Goal: Task Accomplishment & Management: Use online tool/utility

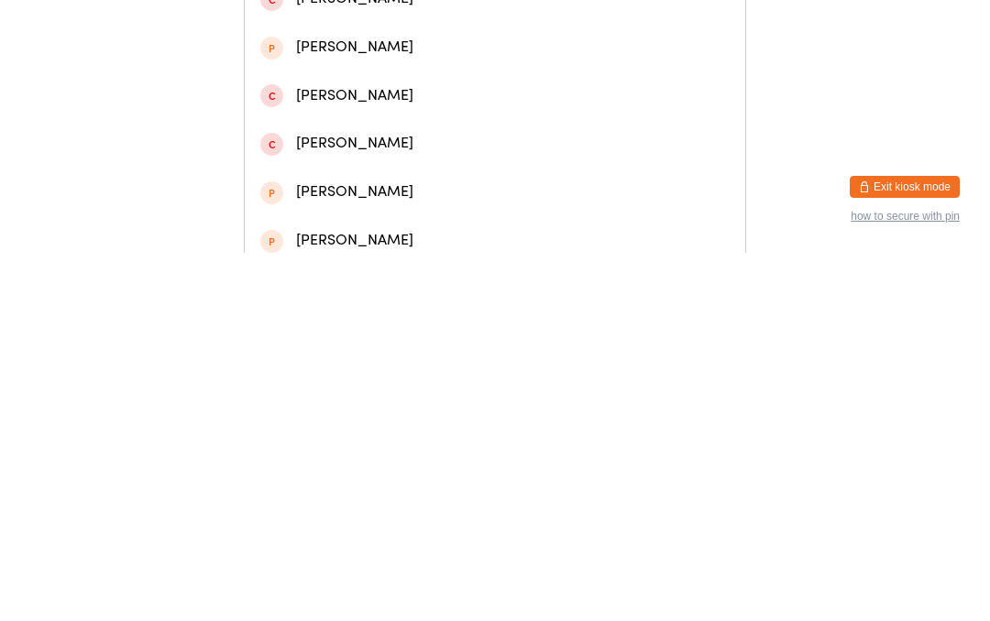
type input "[PERSON_NAME]"
click at [385, 178] on div "[PERSON_NAME]" at bounding box center [495, 173] width 500 height 49
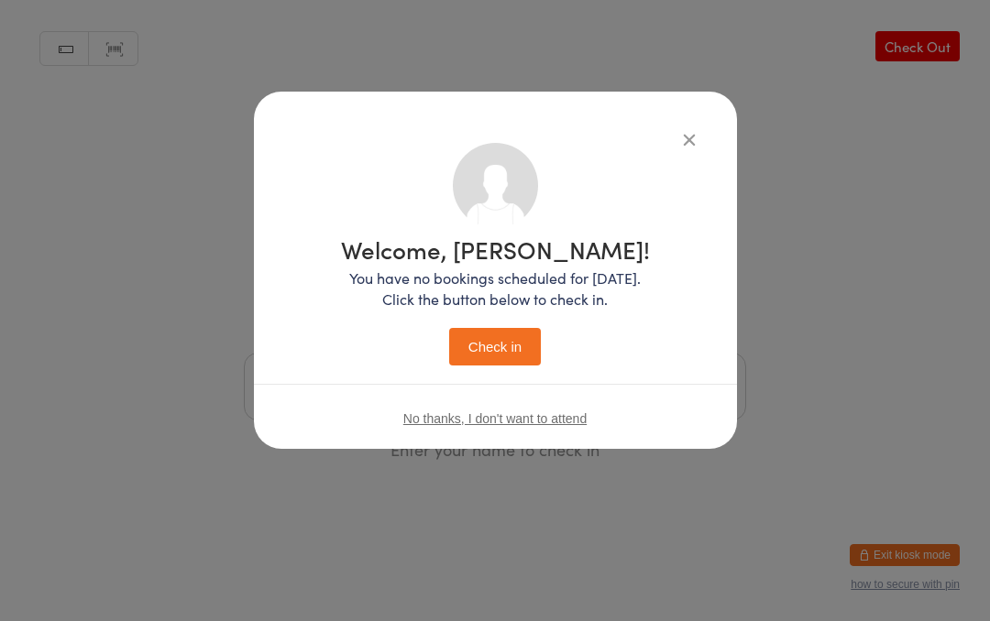
click at [487, 337] on button "Check in" at bounding box center [495, 347] width 92 height 38
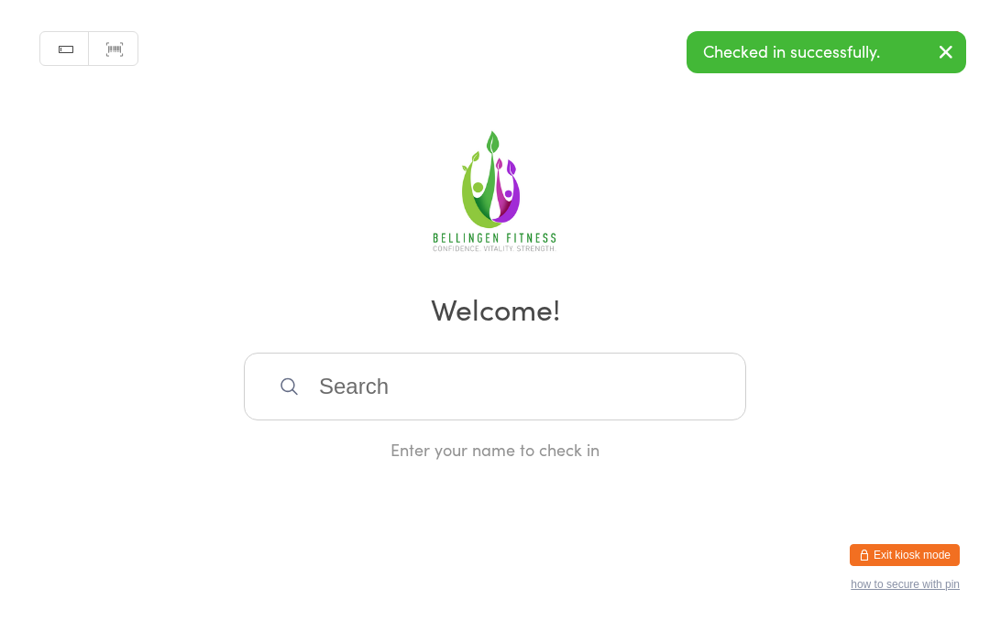
click at [528, 394] on input "search" at bounding box center [495, 387] width 502 height 68
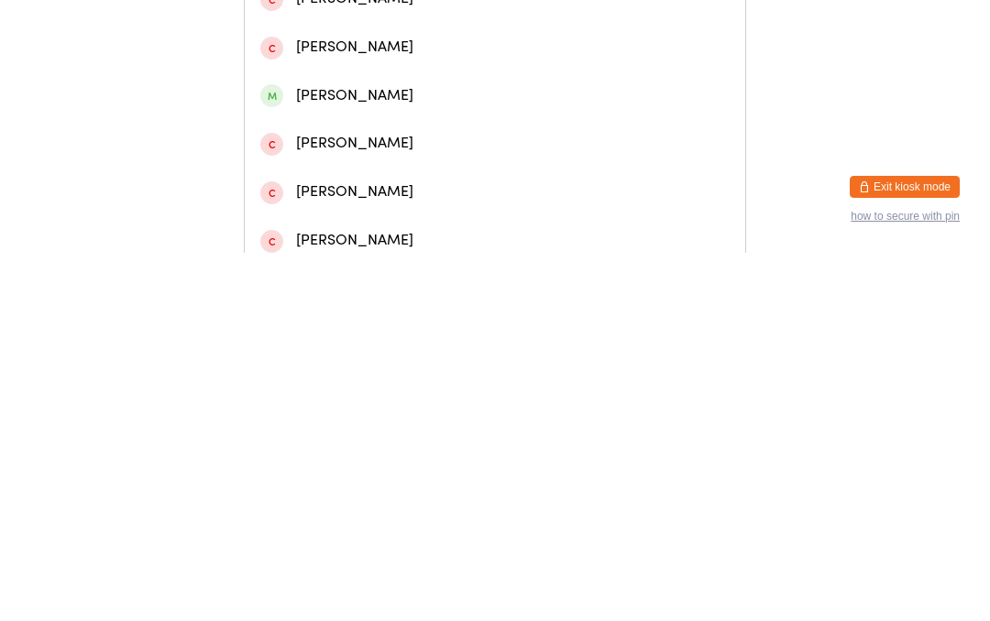
type input "Diana"
click at [368, 82] on div "Diana Christian" at bounding box center [494, 77] width 469 height 25
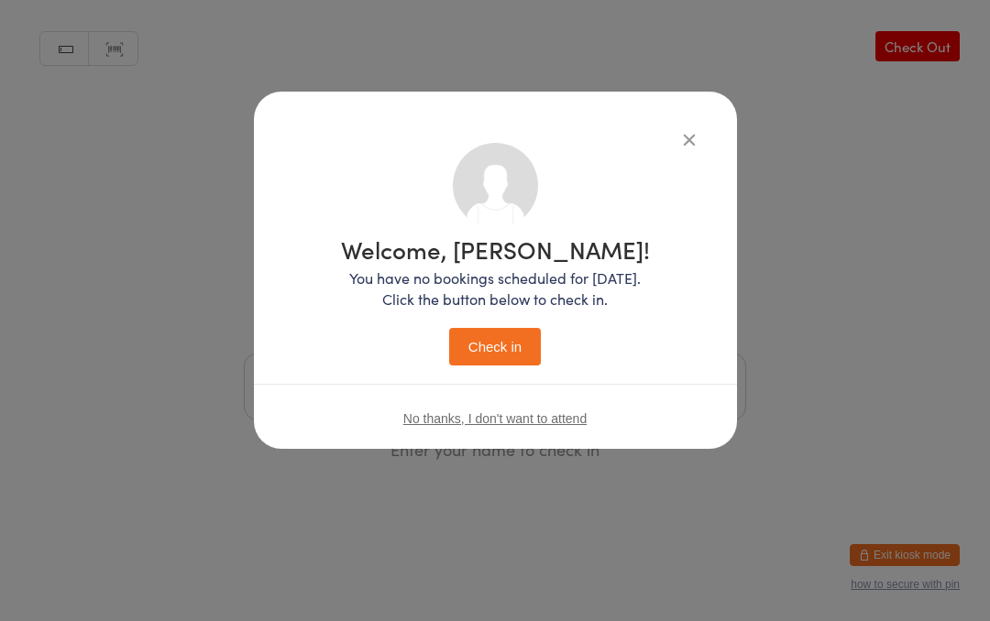
click at [488, 342] on button "Check in" at bounding box center [495, 347] width 92 height 38
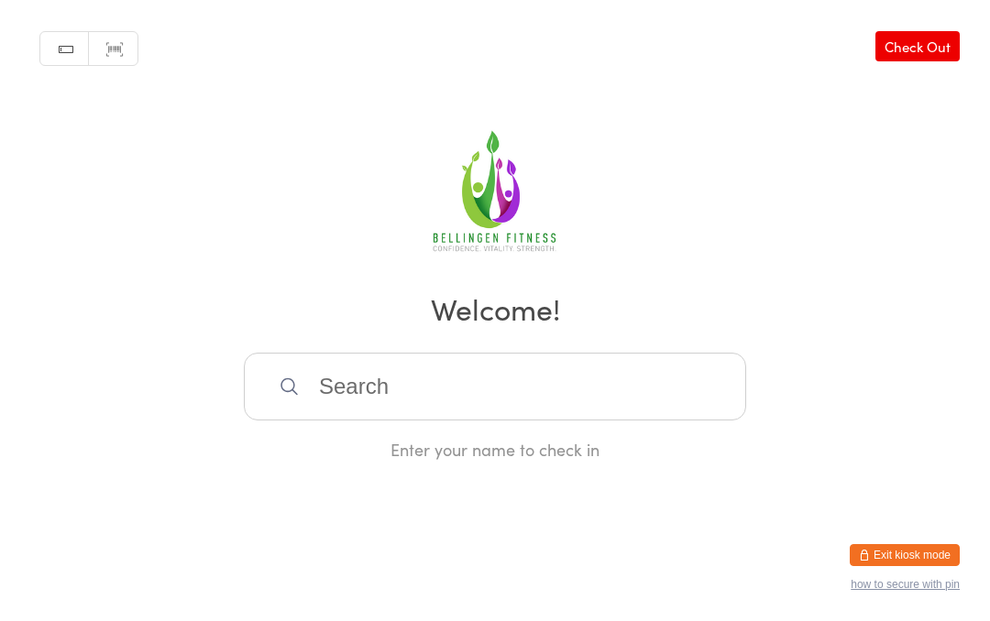
click at [376, 397] on input "search" at bounding box center [495, 387] width 502 height 68
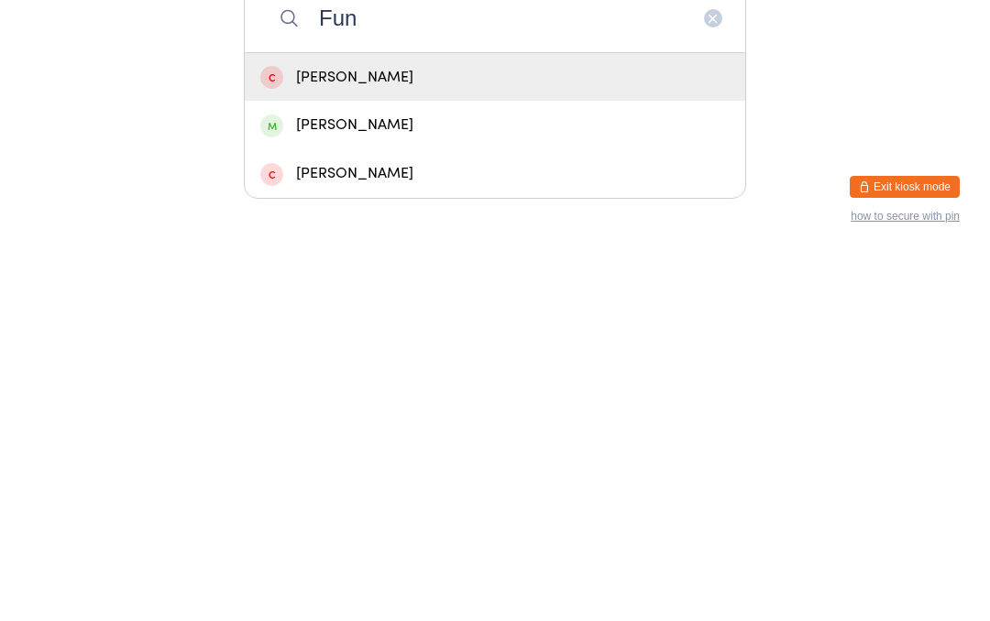
type input "Fun"
click at [338, 481] on div "Peter Funnell" at bounding box center [494, 493] width 469 height 25
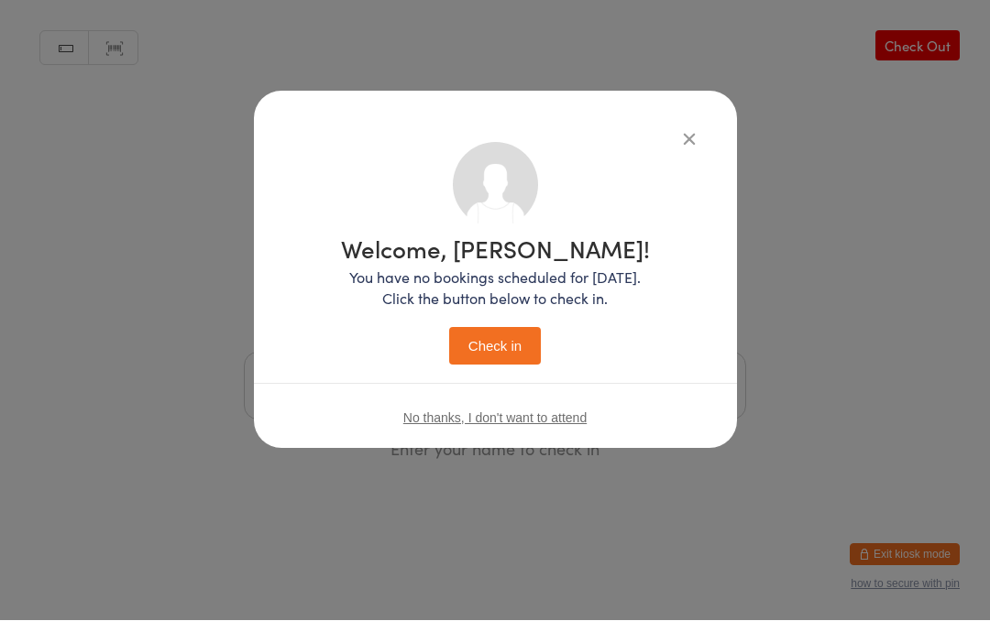
click at [487, 346] on button "Check in" at bounding box center [495, 347] width 92 height 38
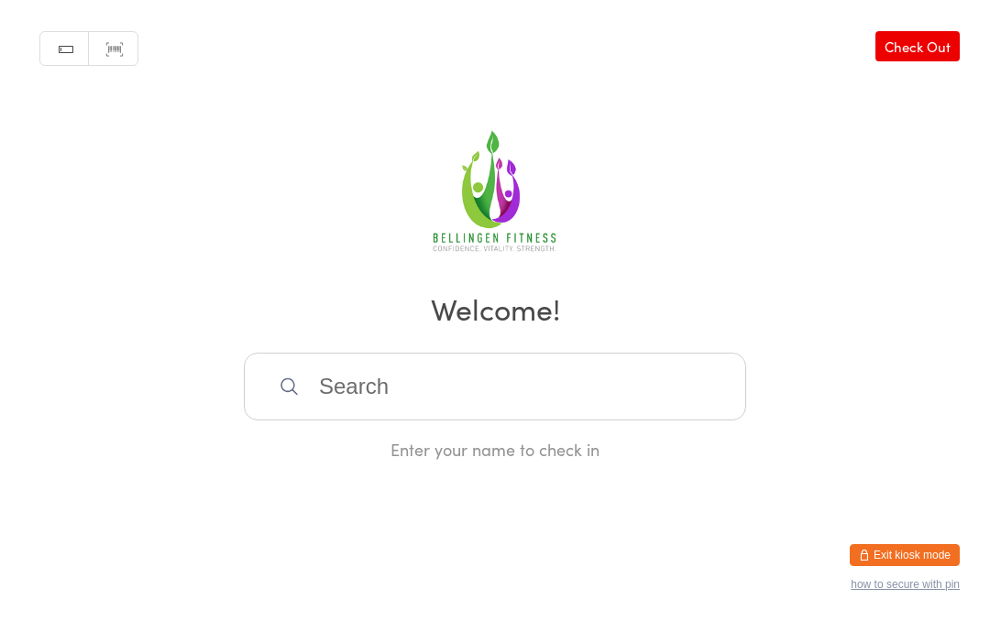
click at [419, 389] on input "search" at bounding box center [495, 387] width 502 height 68
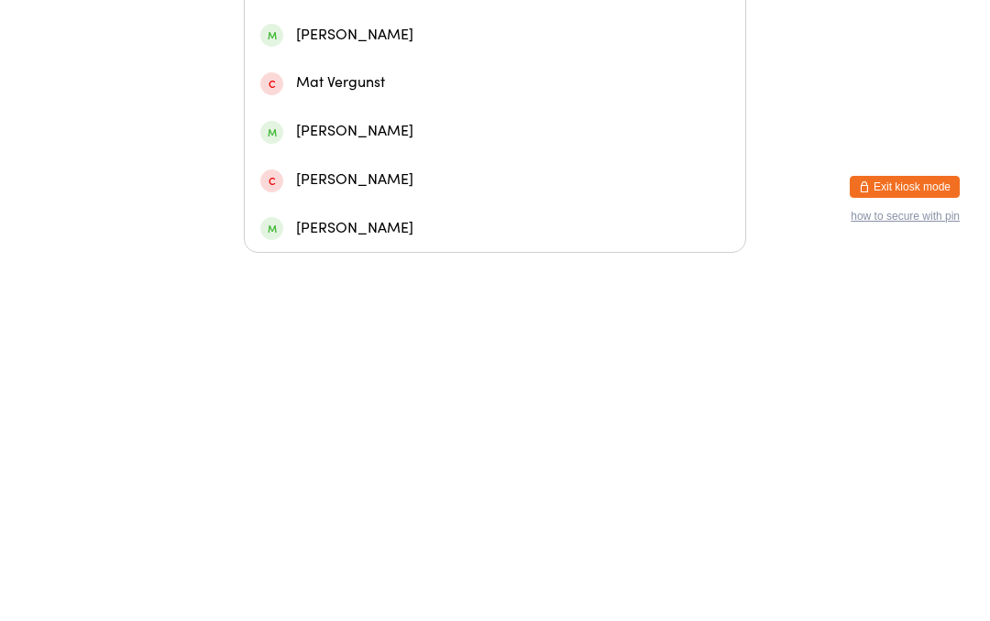
type input "Veronik"
click at [334, 198] on div "Veronika Duerinckx" at bounding box center [494, 210] width 469 height 25
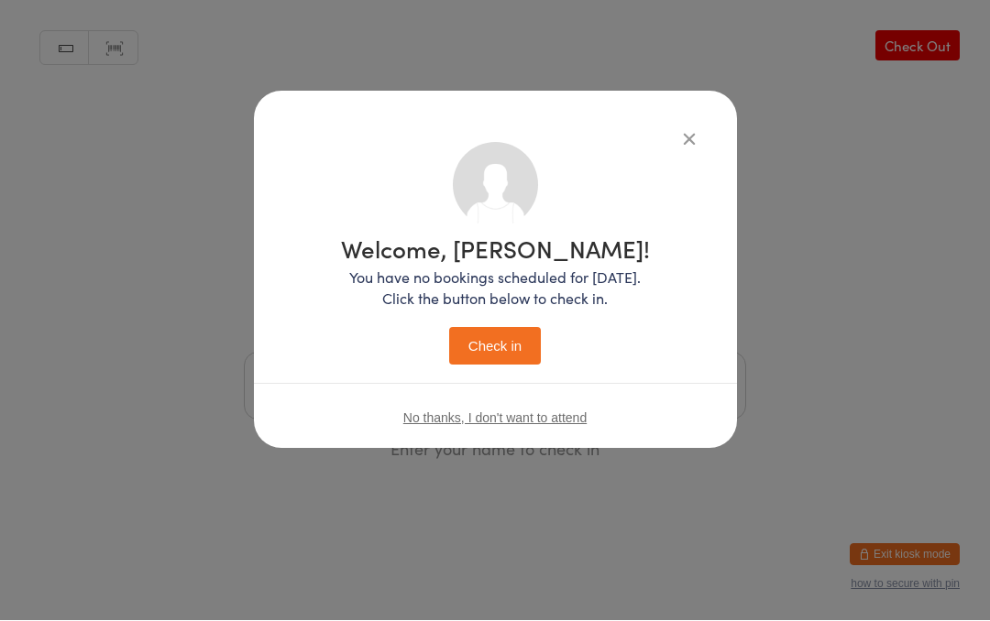
click at [485, 348] on button "Check in" at bounding box center [495, 347] width 92 height 38
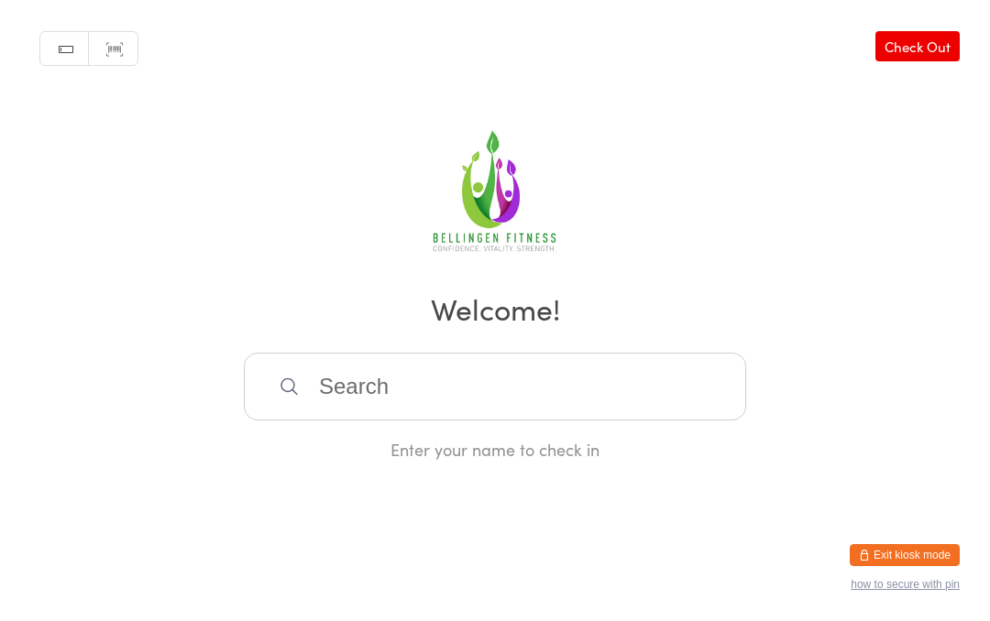
click at [447, 389] on input "search" at bounding box center [495, 387] width 502 height 68
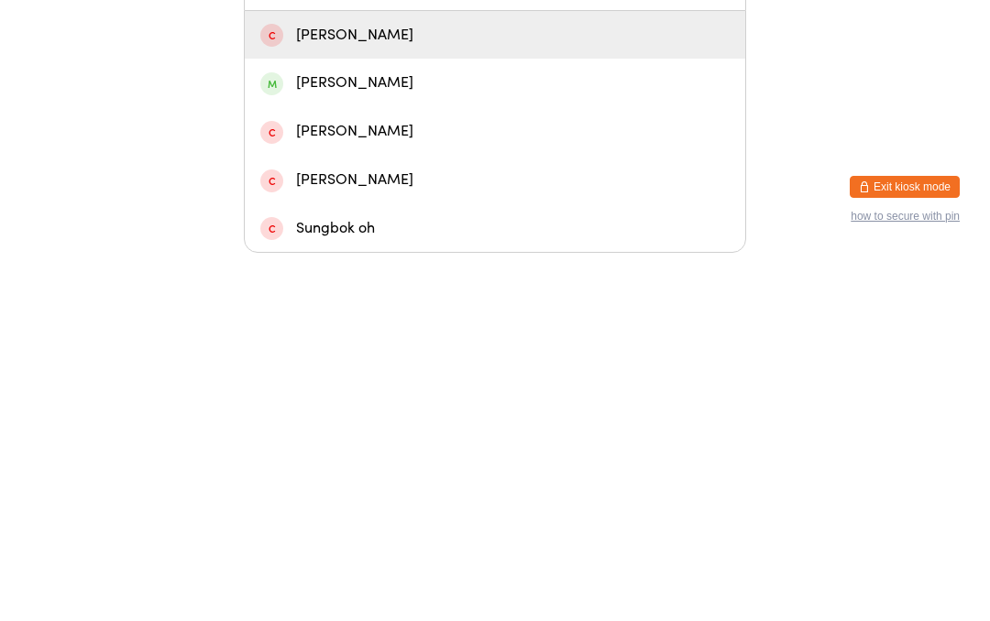
type input "Sue"
click at [350, 439] on div "Sue Colman" at bounding box center [494, 451] width 469 height 25
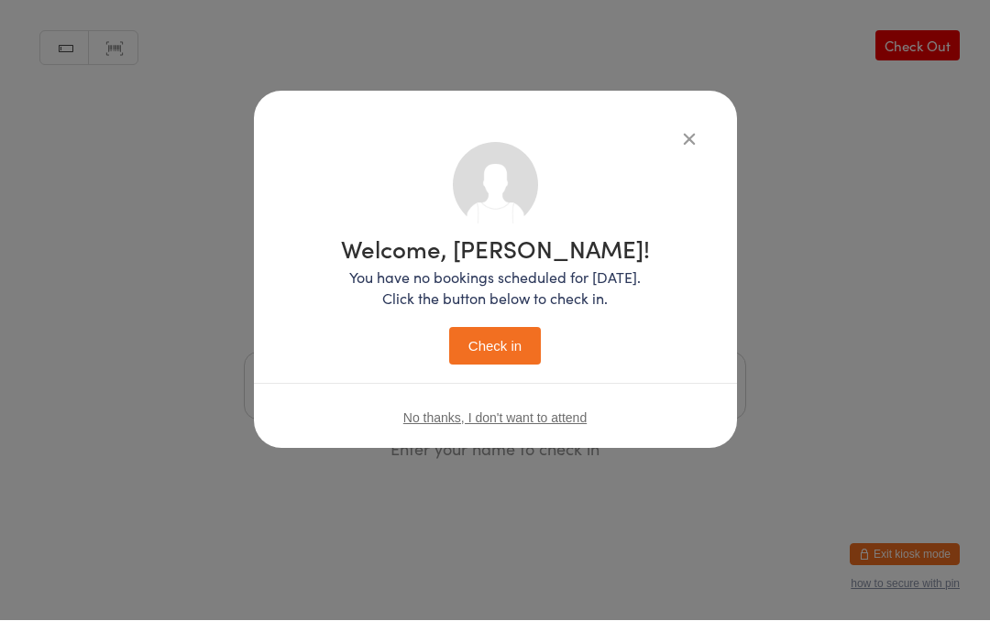
click at [486, 353] on button "Check in" at bounding box center [495, 347] width 92 height 38
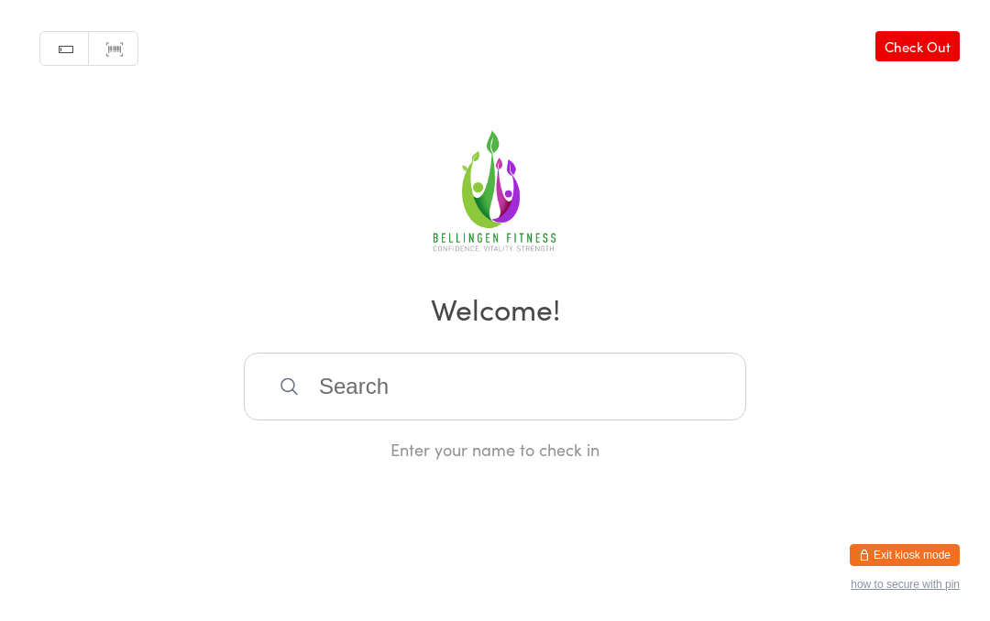
click at [496, 317] on h2 "Welcome!" at bounding box center [494, 308] width 953 height 41
click at [489, 301] on div "Manual search Scanner input Check Out Welcome! Enter your name to check in" at bounding box center [495, 230] width 990 height 461
click at [369, 393] on input "search" at bounding box center [495, 387] width 502 height 68
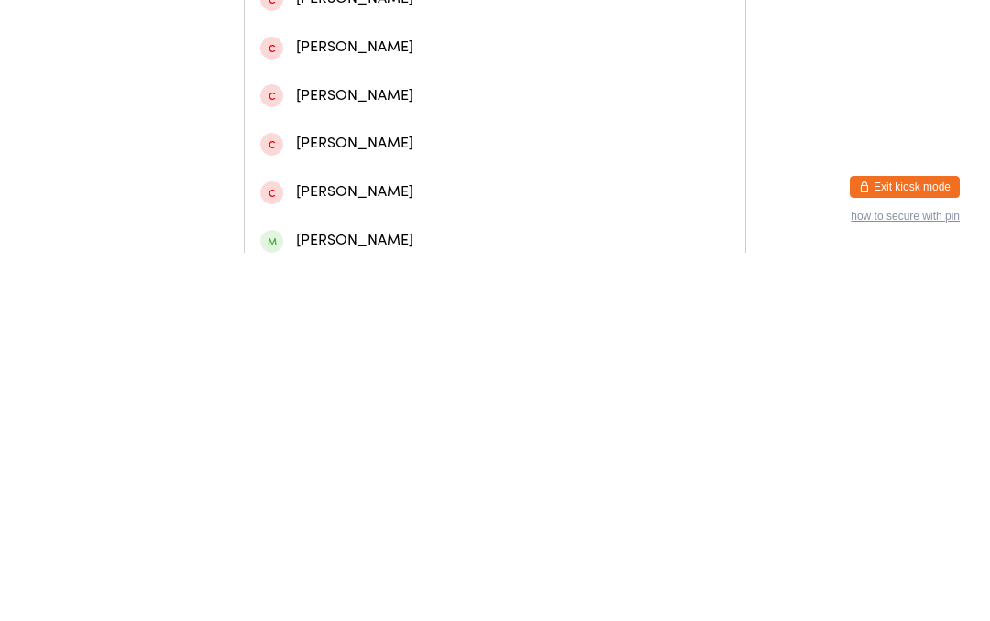
type input "B"
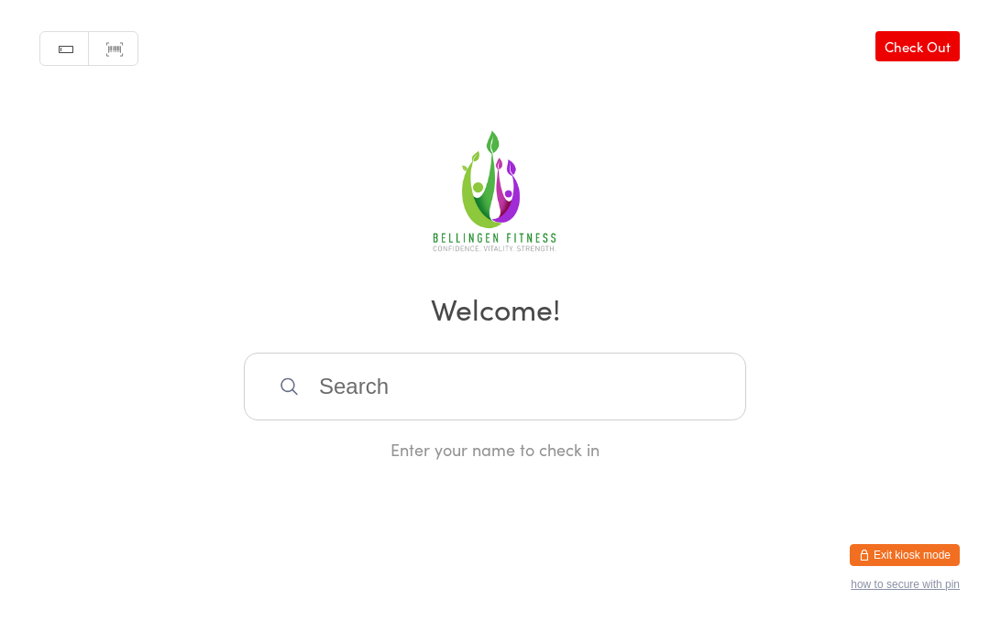
click at [318, 373] on input "search" at bounding box center [495, 387] width 502 height 68
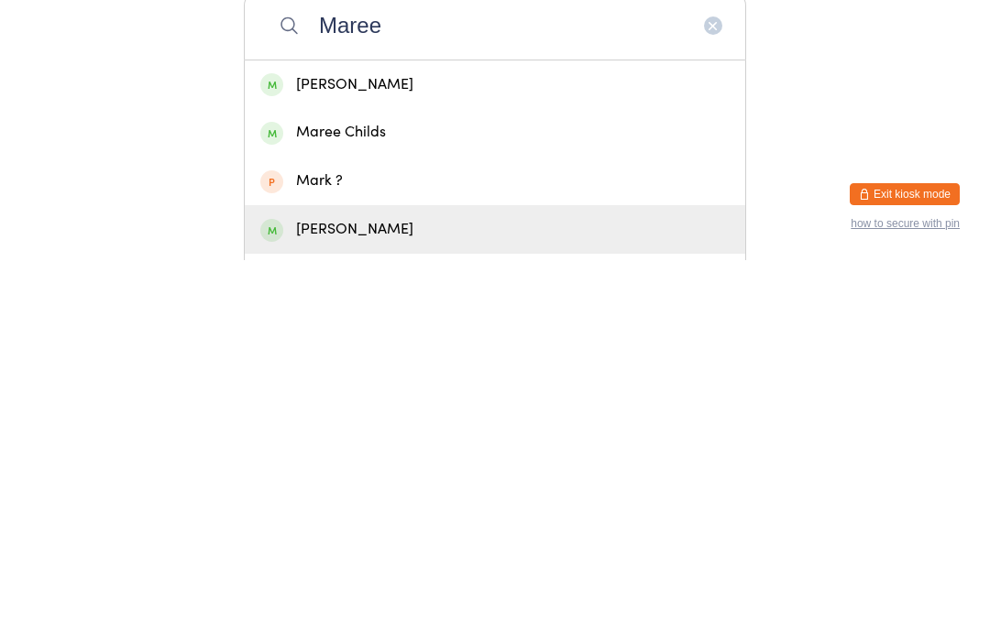
type input "Maree"
click at [375, 578] on div "Maree Batchelor" at bounding box center [494, 590] width 469 height 25
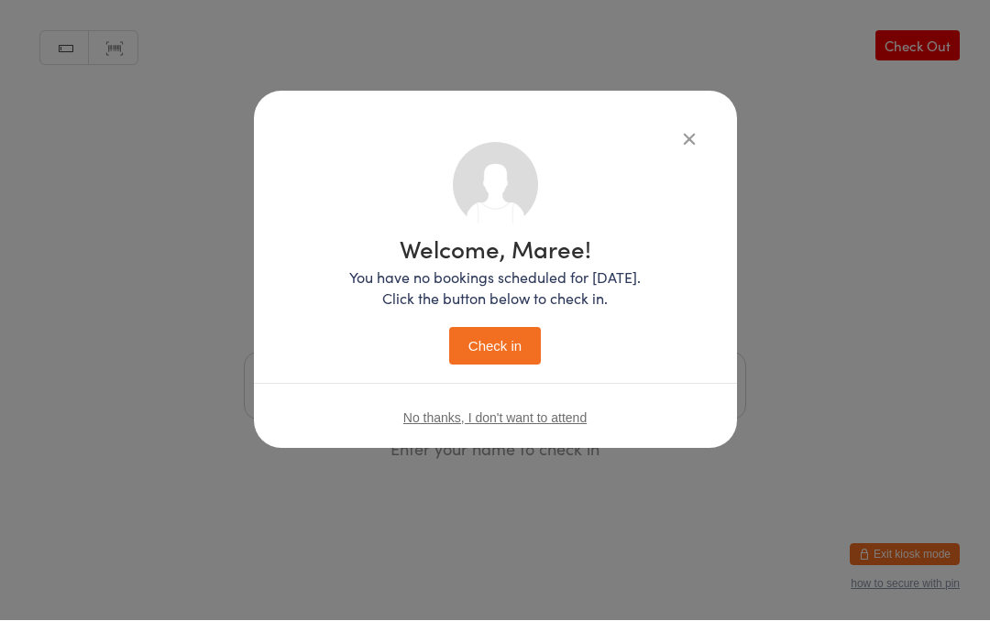
click at [491, 343] on button "Check in" at bounding box center [495, 347] width 92 height 38
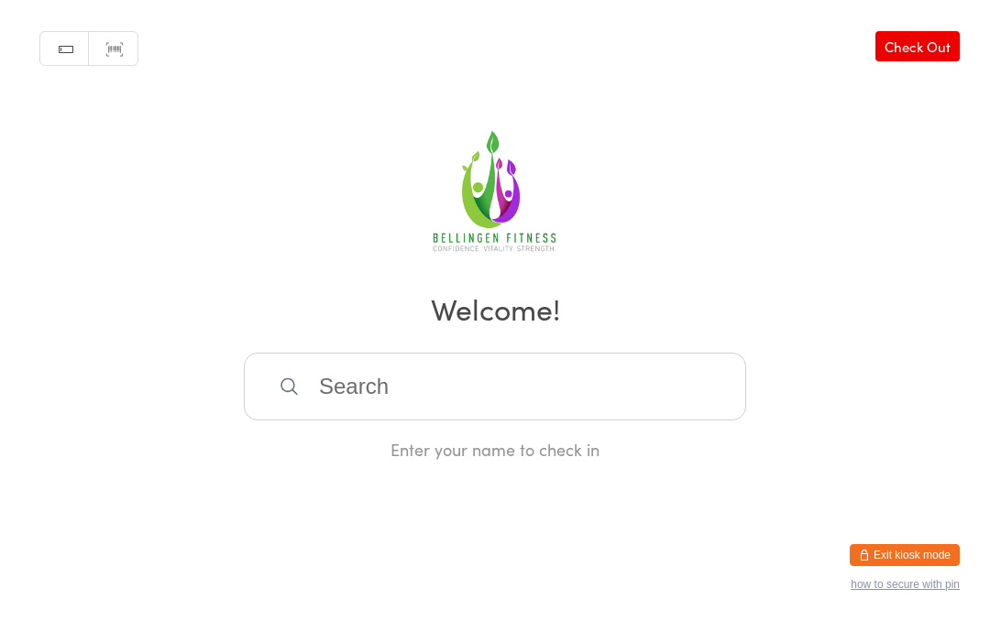
click at [581, 382] on input "search" at bounding box center [495, 387] width 502 height 68
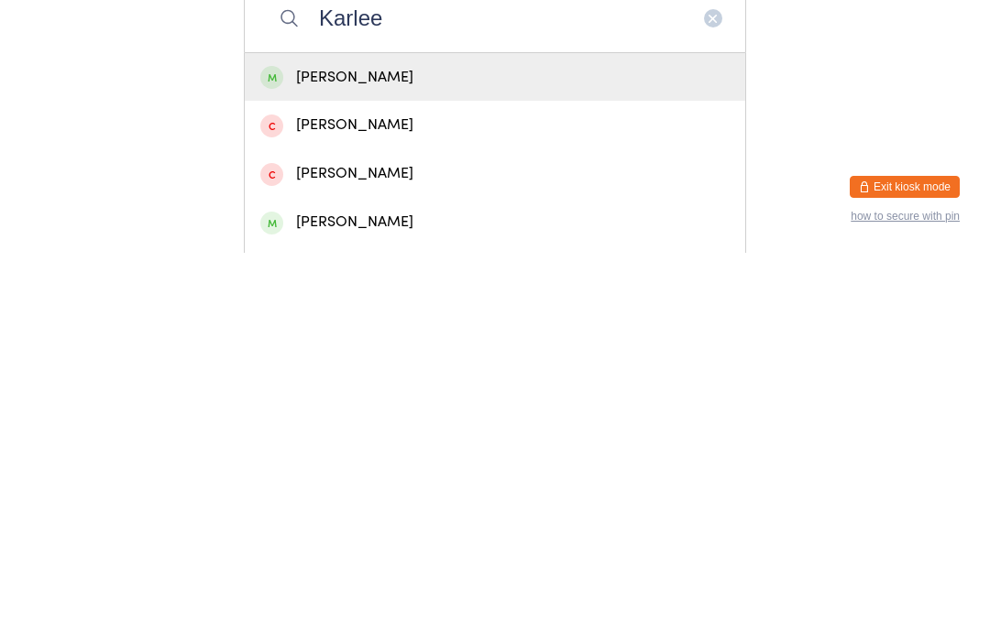
type input "Karlee"
click at [412, 433] on div "Karlee Brown" at bounding box center [494, 445] width 469 height 25
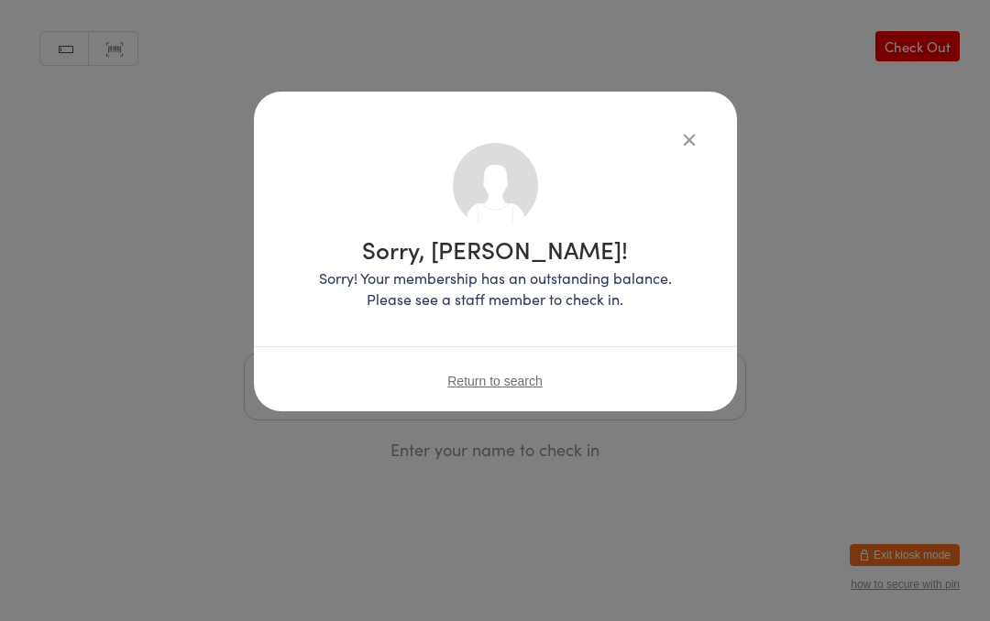
click at [699, 143] on button "button" at bounding box center [689, 139] width 22 height 22
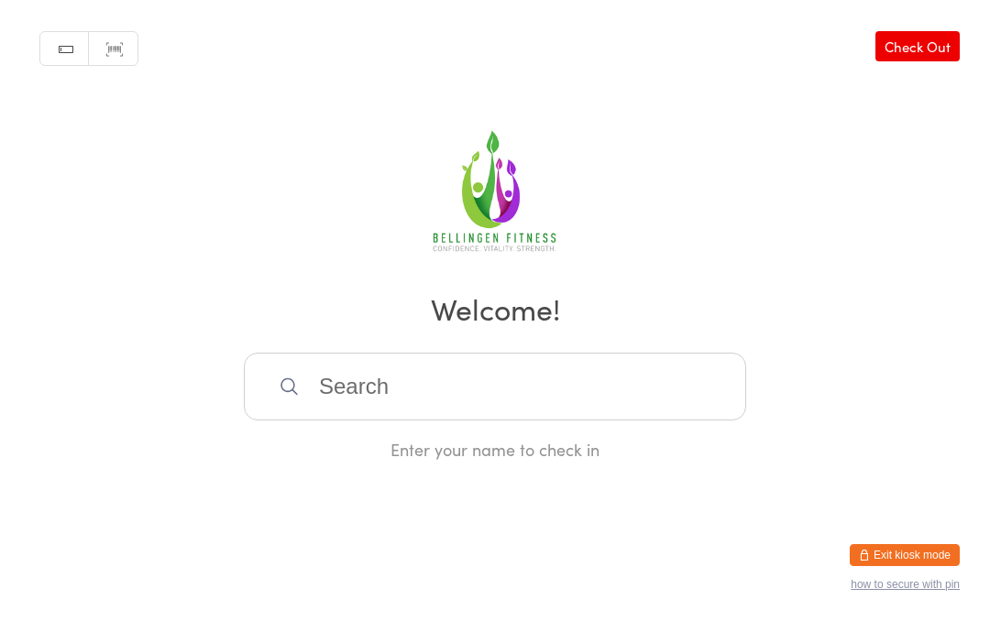
click at [350, 394] on input "search" at bounding box center [495, 387] width 502 height 68
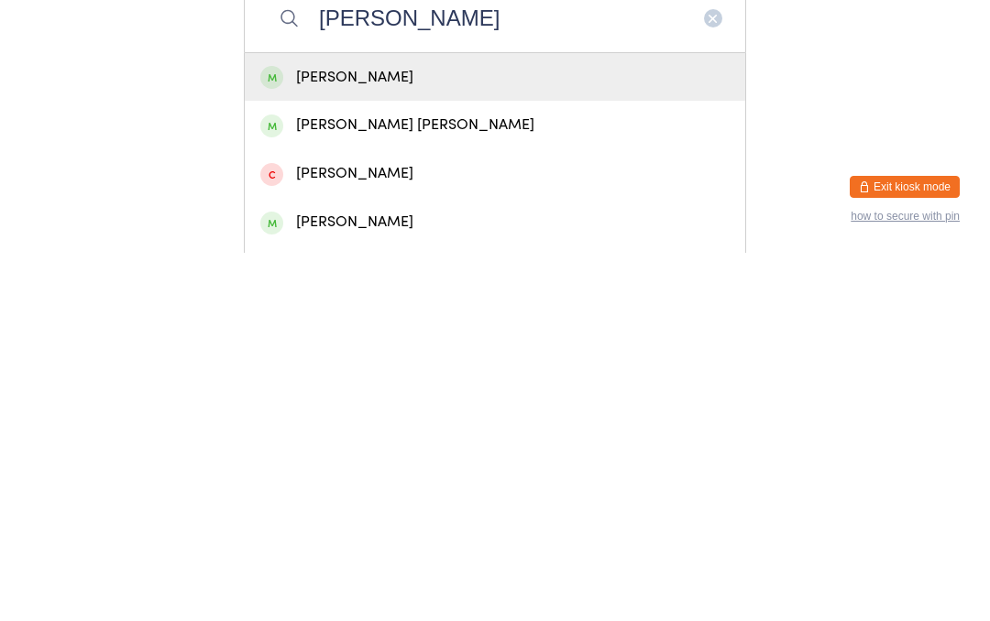
type input "Janene"
click at [386, 433] on div "Janene Carey" at bounding box center [494, 445] width 469 height 25
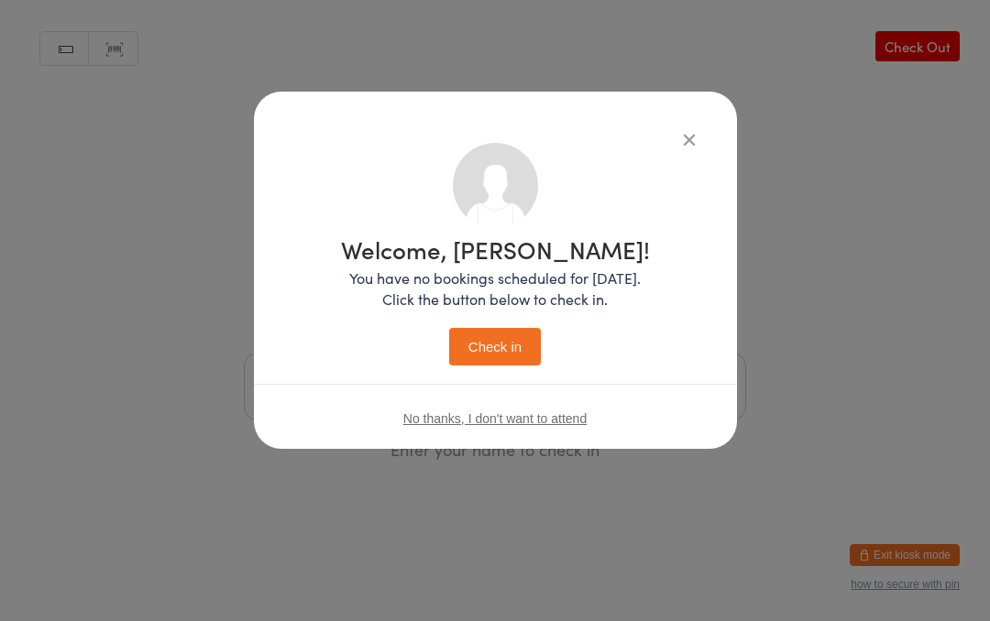
click at [496, 339] on button "Check in" at bounding box center [495, 347] width 92 height 38
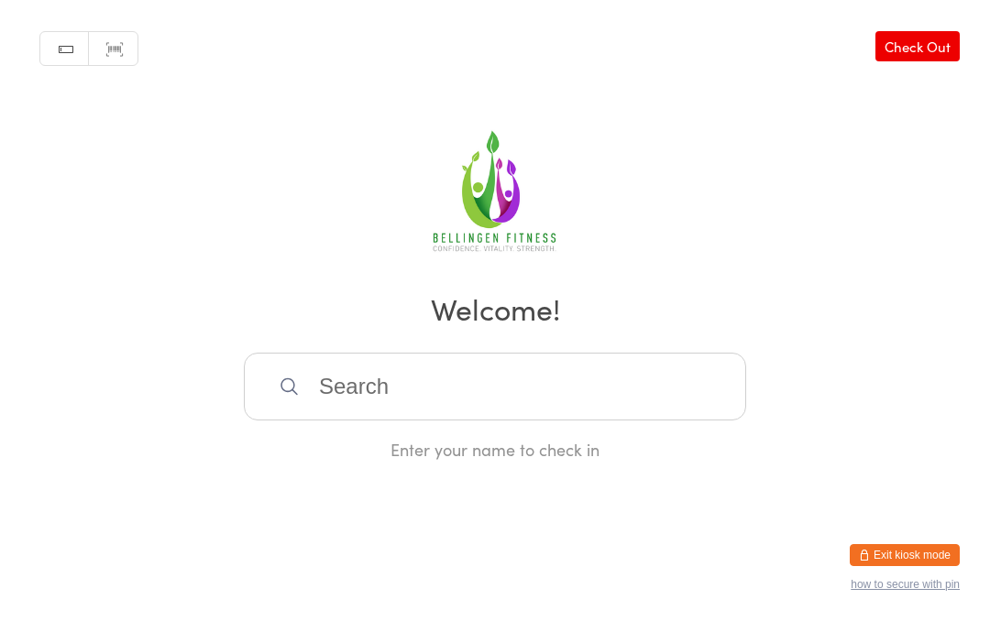
click at [371, 400] on input "search" at bounding box center [495, 387] width 502 height 68
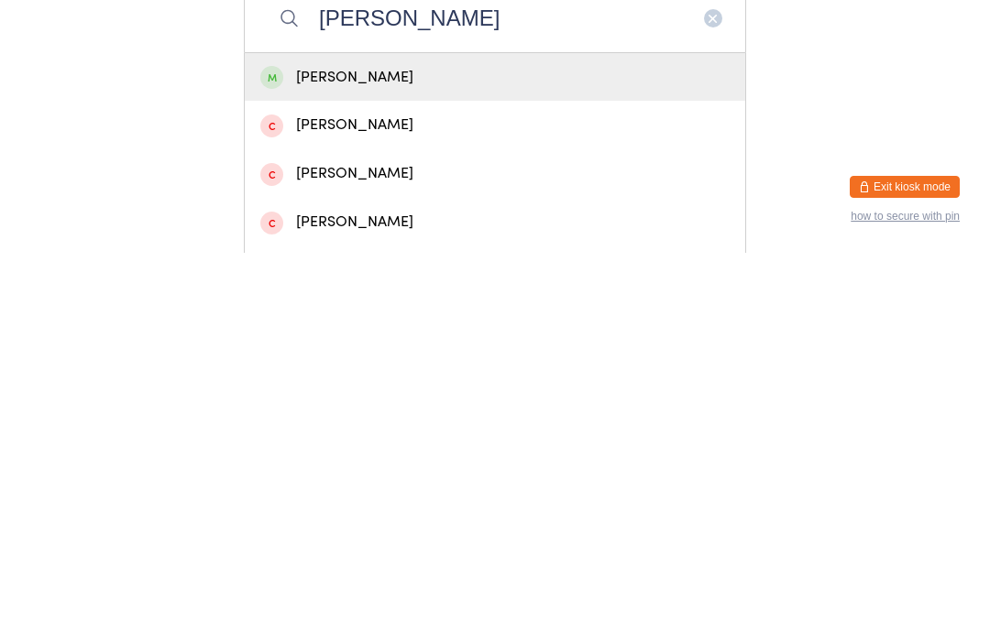
type input "Josh verr"
click at [446, 433] on div "josh verran" at bounding box center [494, 445] width 469 height 25
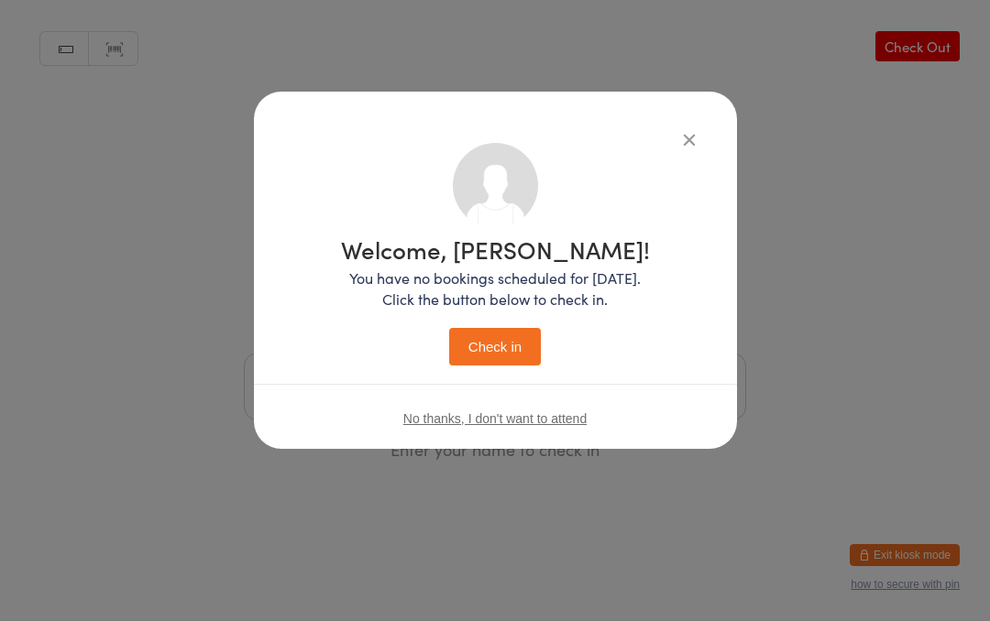
click at [501, 336] on button "Check in" at bounding box center [495, 347] width 92 height 38
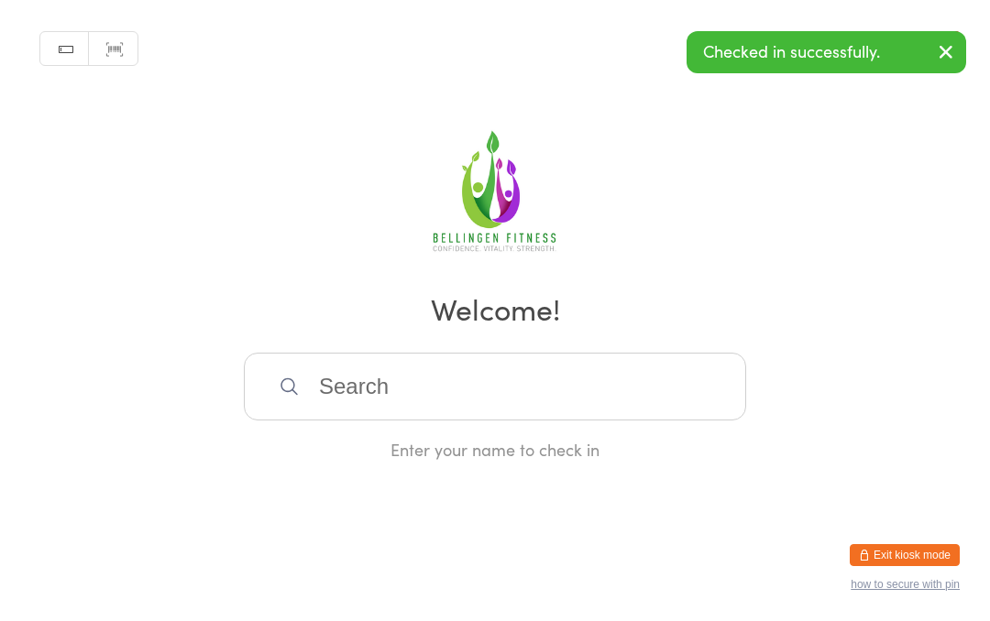
click at [352, 393] on input "search" at bounding box center [495, 387] width 502 height 68
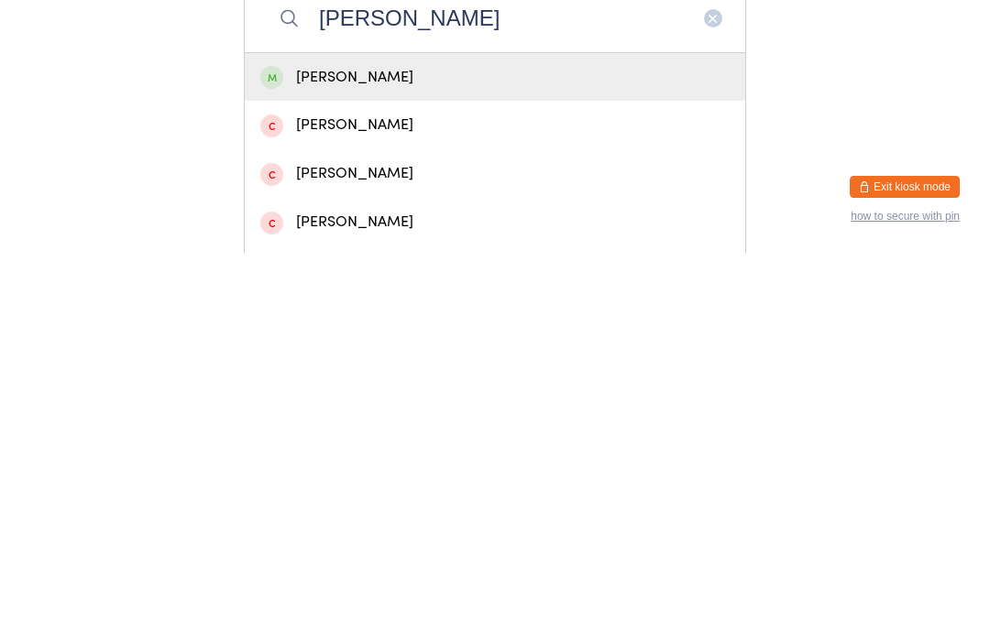
type input "Shane verr"
click at [452, 433] on div "Shane verran" at bounding box center [494, 445] width 469 height 25
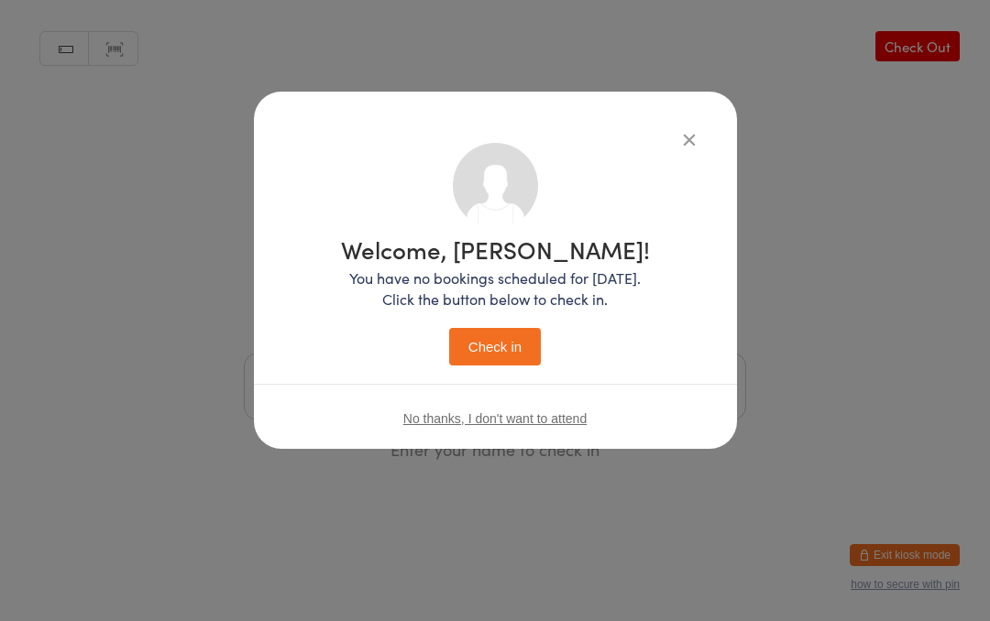
click at [504, 330] on button "Check in" at bounding box center [495, 347] width 92 height 38
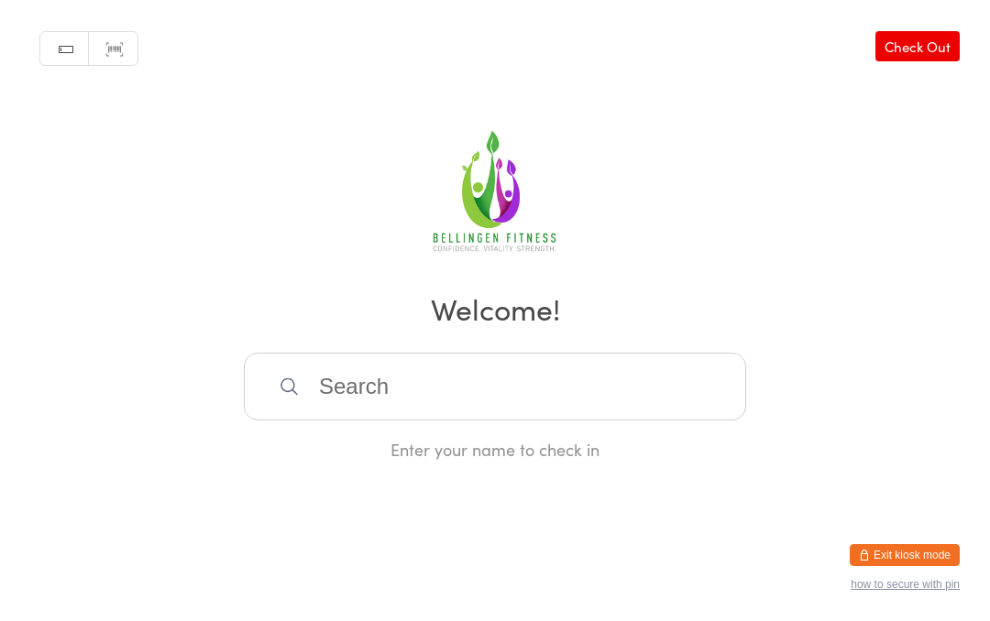
click at [381, 411] on input "search" at bounding box center [495, 387] width 502 height 68
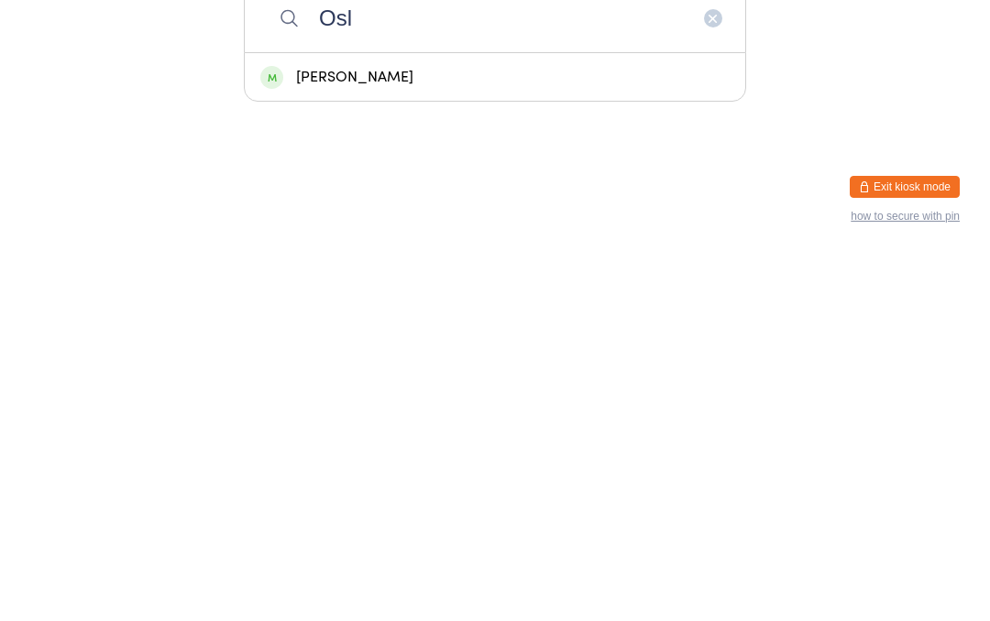
type input "Osl"
click at [365, 433] on div "Abbey Osland" at bounding box center [494, 445] width 469 height 25
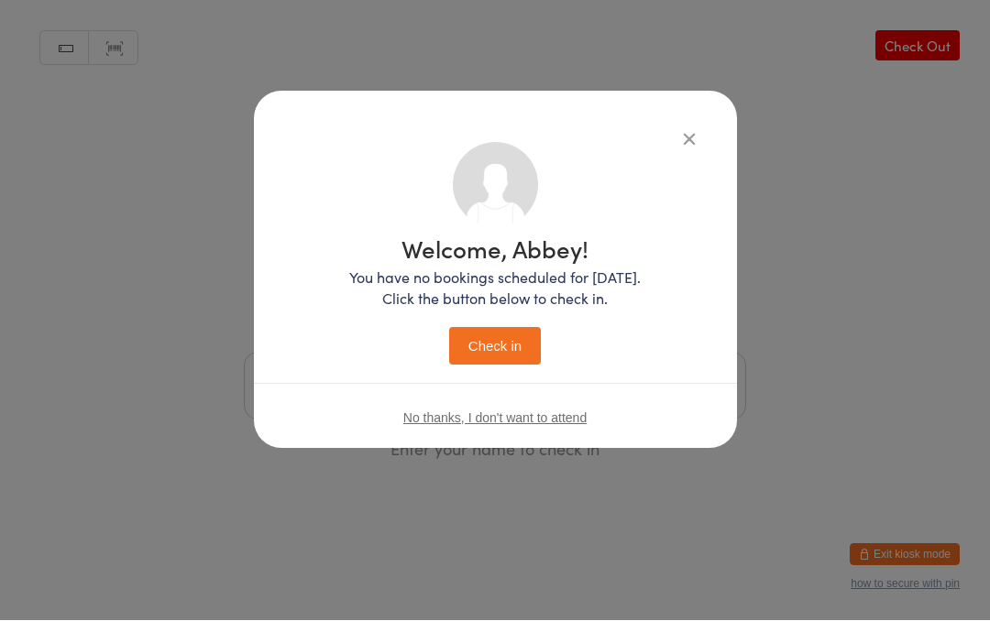
click at [501, 347] on button "Check in" at bounding box center [495, 347] width 92 height 38
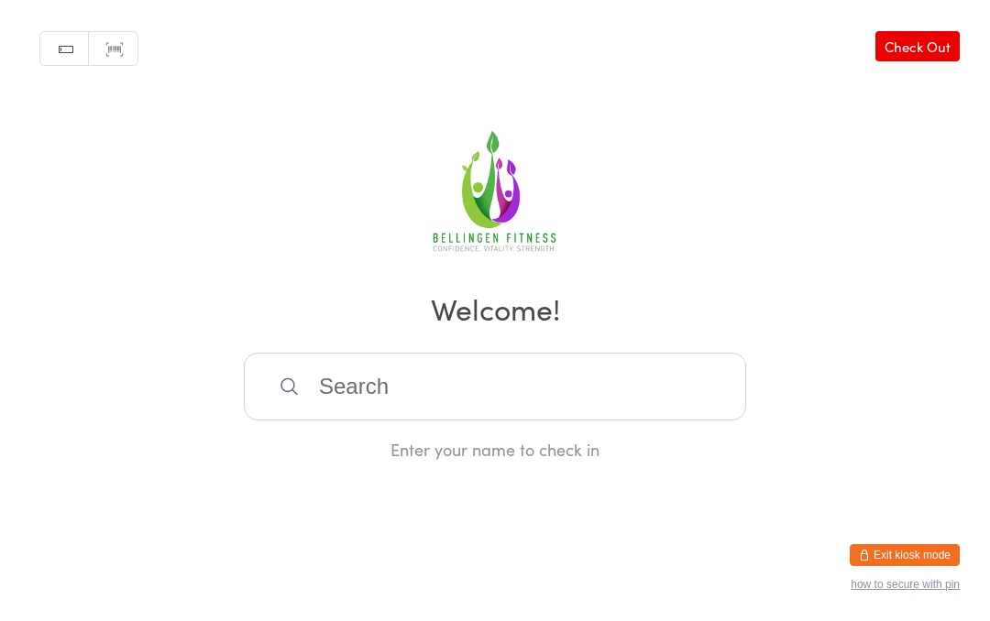
click at [327, 391] on input "search" at bounding box center [495, 387] width 502 height 68
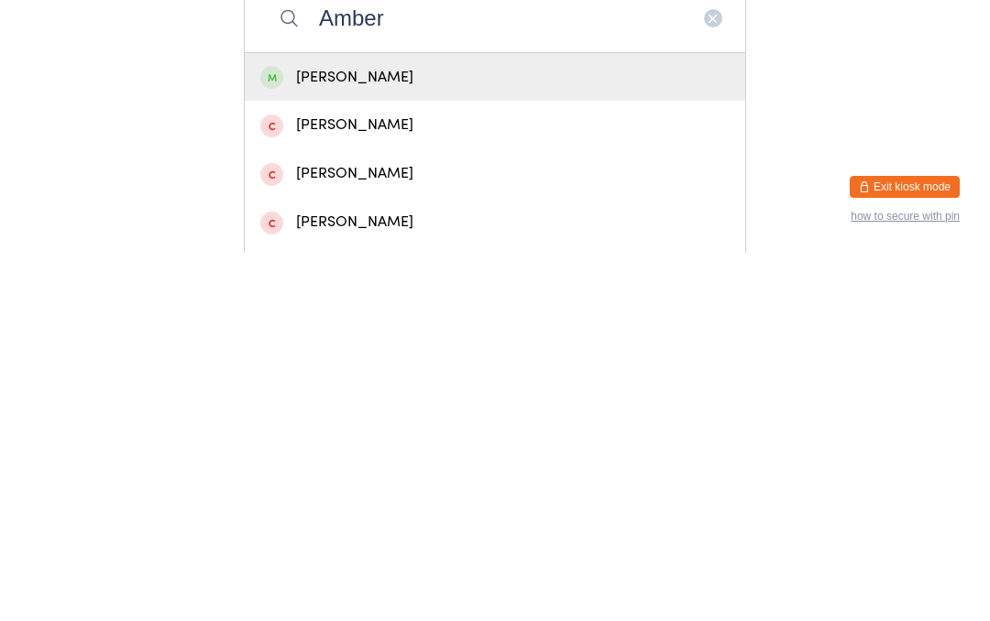
type input "Amber"
click at [328, 433] on div "Amber Kay" at bounding box center [494, 445] width 469 height 25
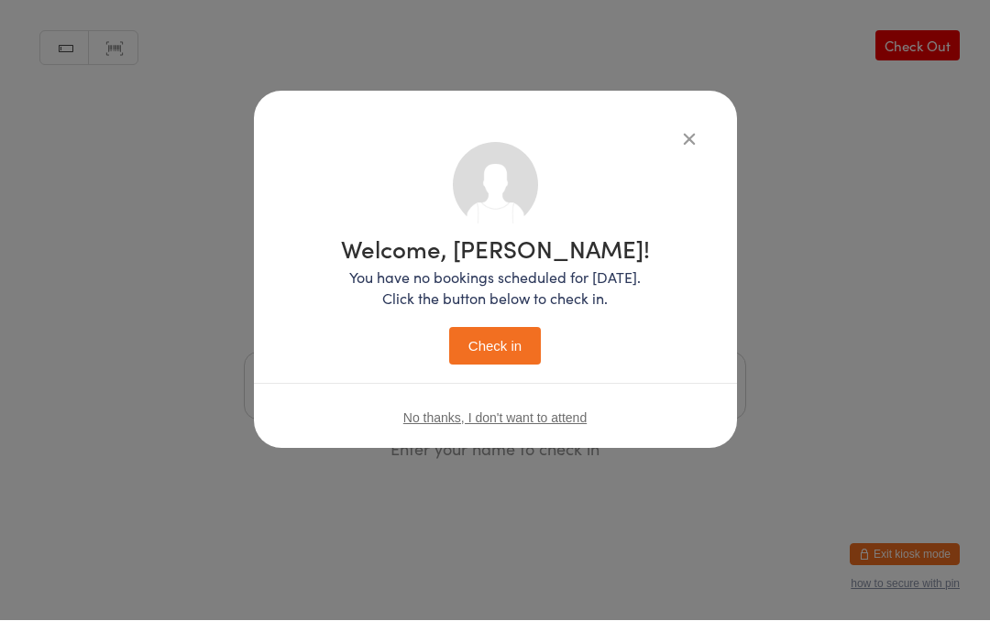
click at [501, 346] on button "Check in" at bounding box center [495, 347] width 92 height 38
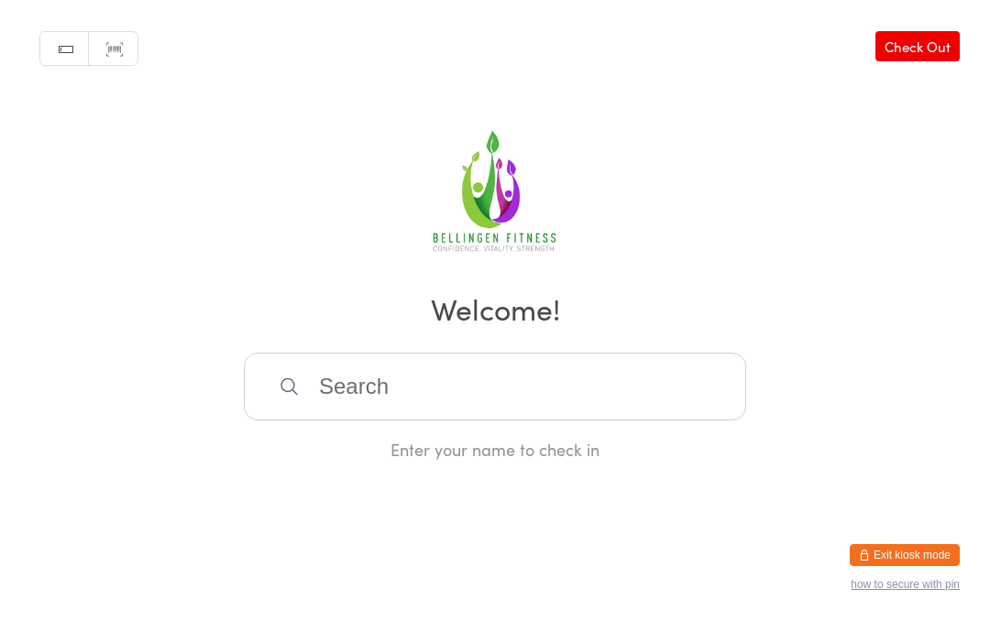
click at [391, 384] on input "search" at bounding box center [495, 387] width 502 height 68
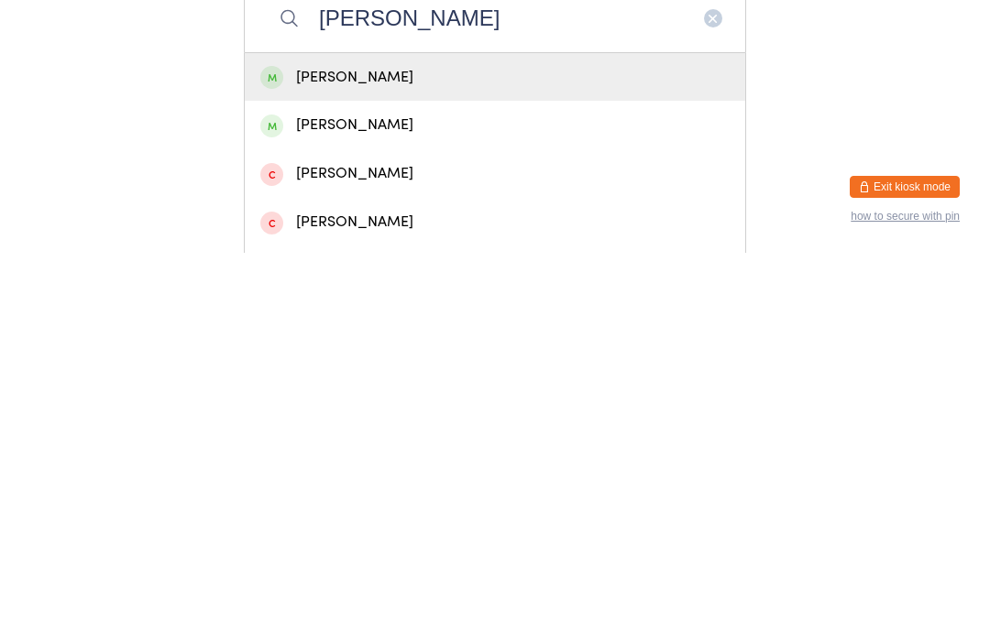
type input "Delphine"
click at [412, 433] on div "Delphine Lee" at bounding box center [494, 445] width 469 height 25
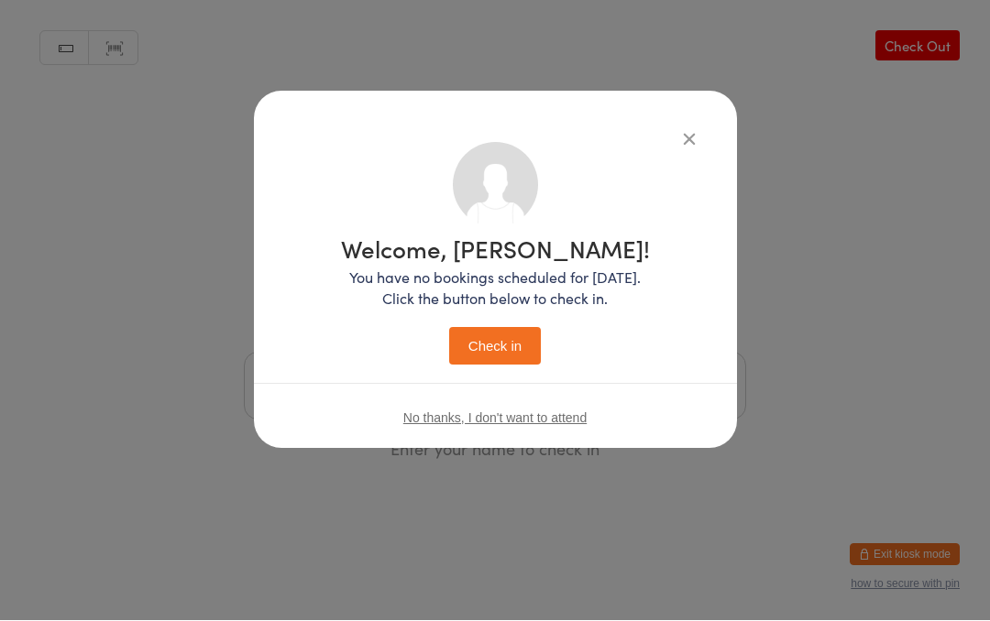
click at [492, 338] on button "Check in" at bounding box center [495, 347] width 92 height 38
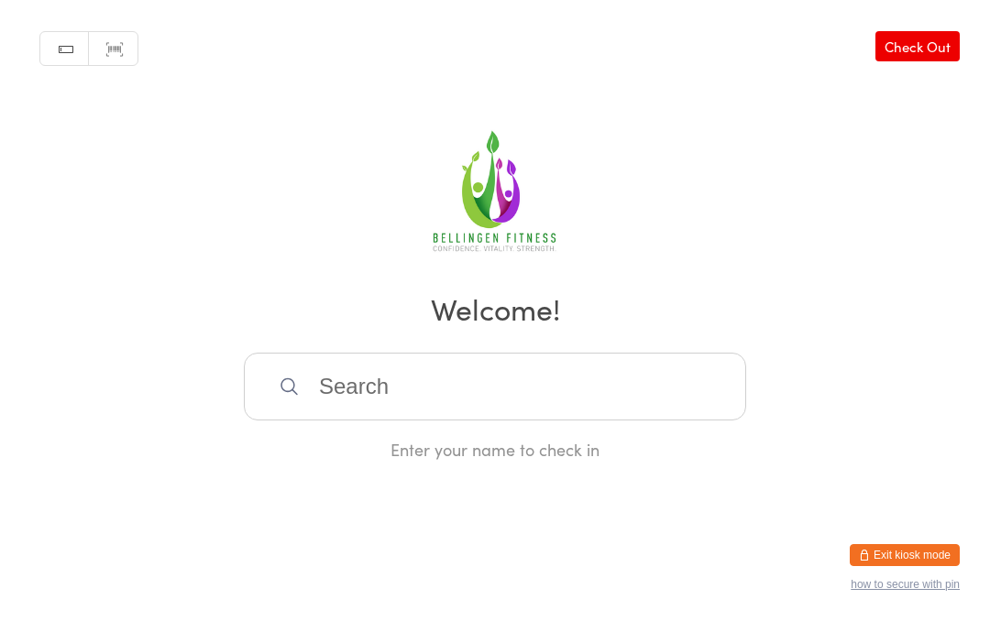
click at [441, 395] on input "search" at bounding box center [495, 387] width 502 height 68
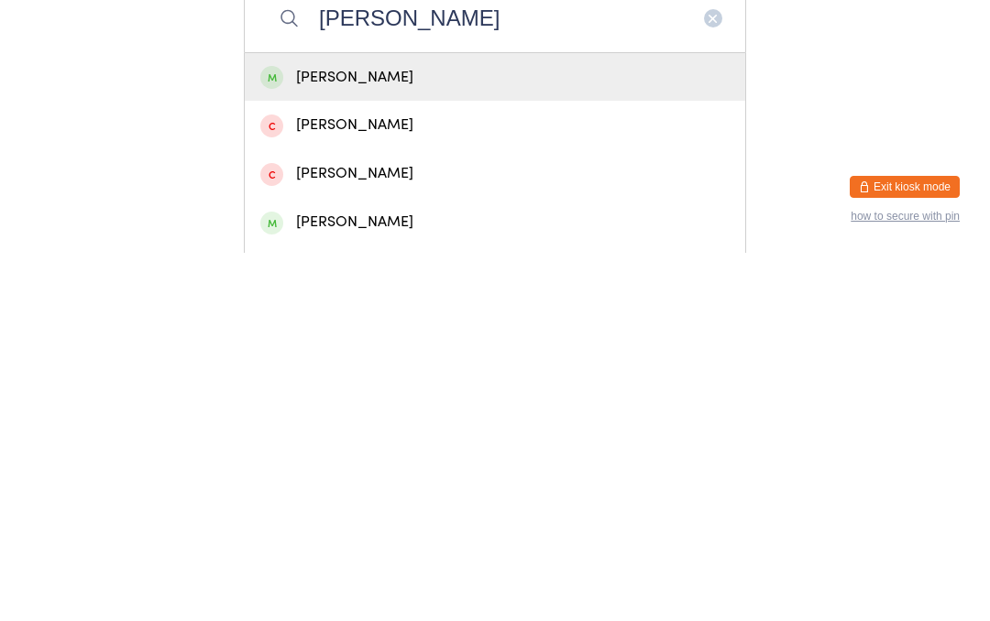
type input "John lee"
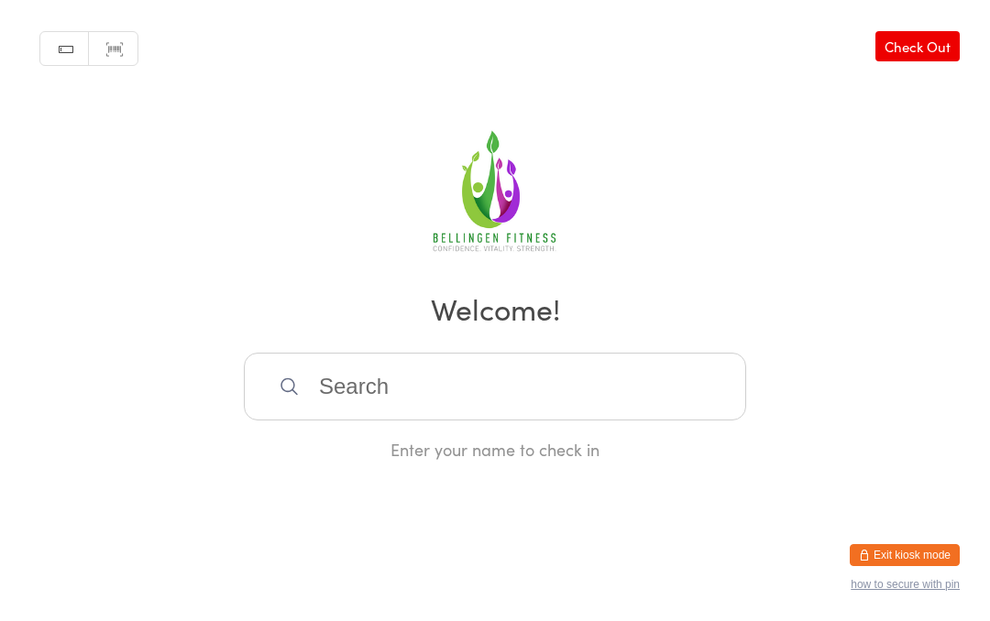
click at [474, 408] on input "search" at bounding box center [495, 387] width 502 height 68
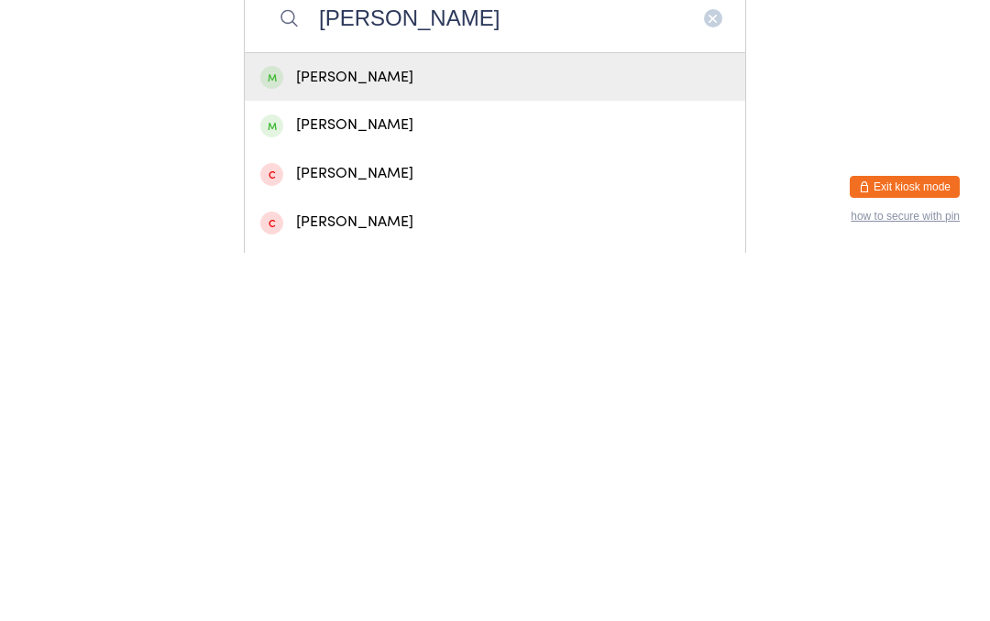
type input "John"
click at [314, 433] on div "John Lee" at bounding box center [494, 445] width 469 height 25
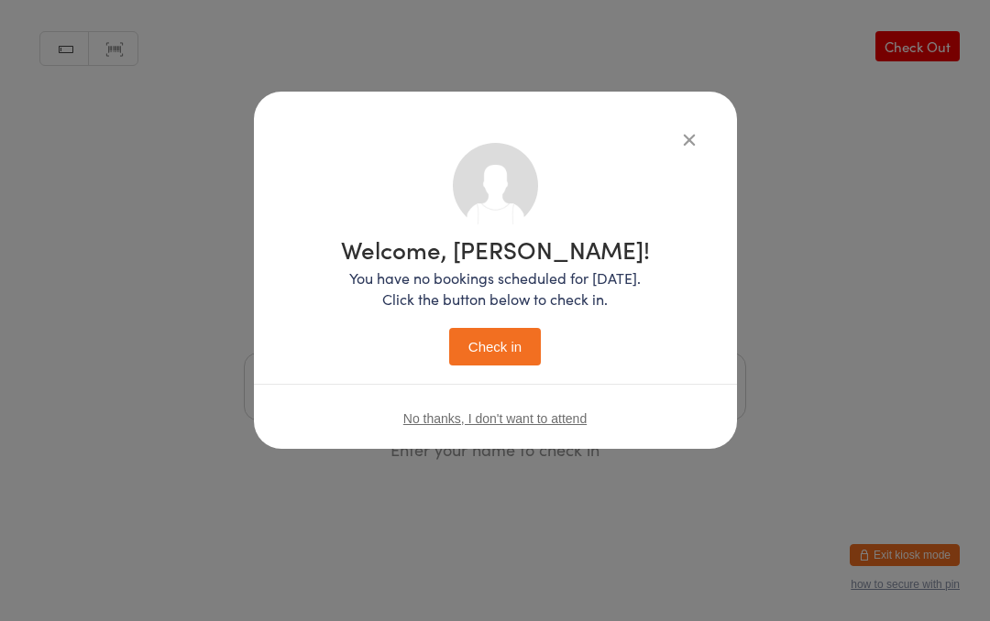
click at [508, 349] on button "Check in" at bounding box center [495, 347] width 92 height 38
